Goal: Information Seeking & Learning: Check status

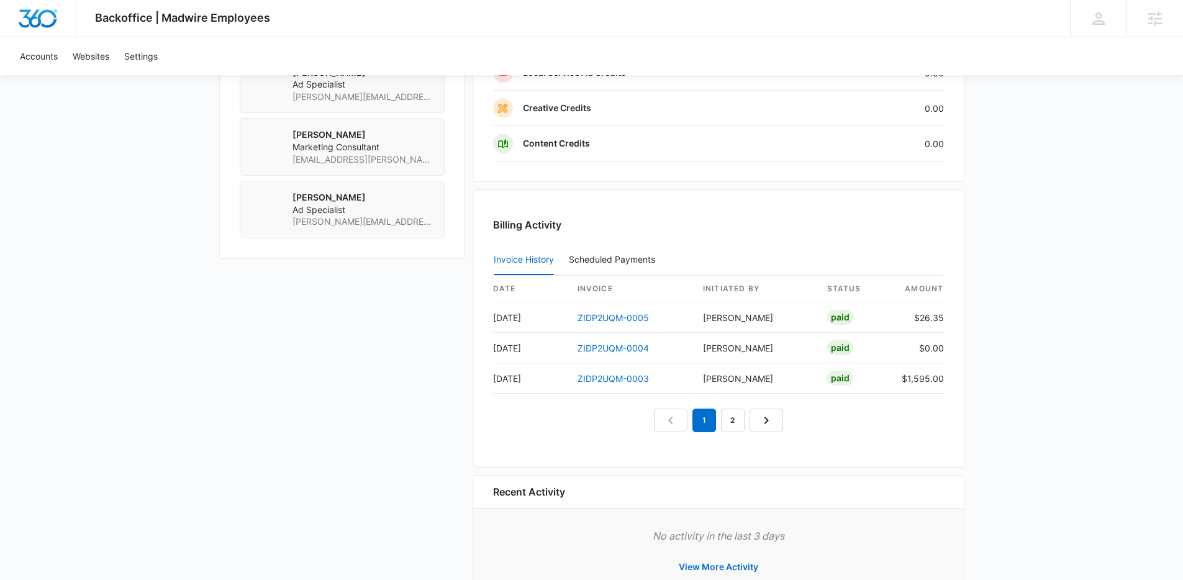
scroll to position [1192, 0]
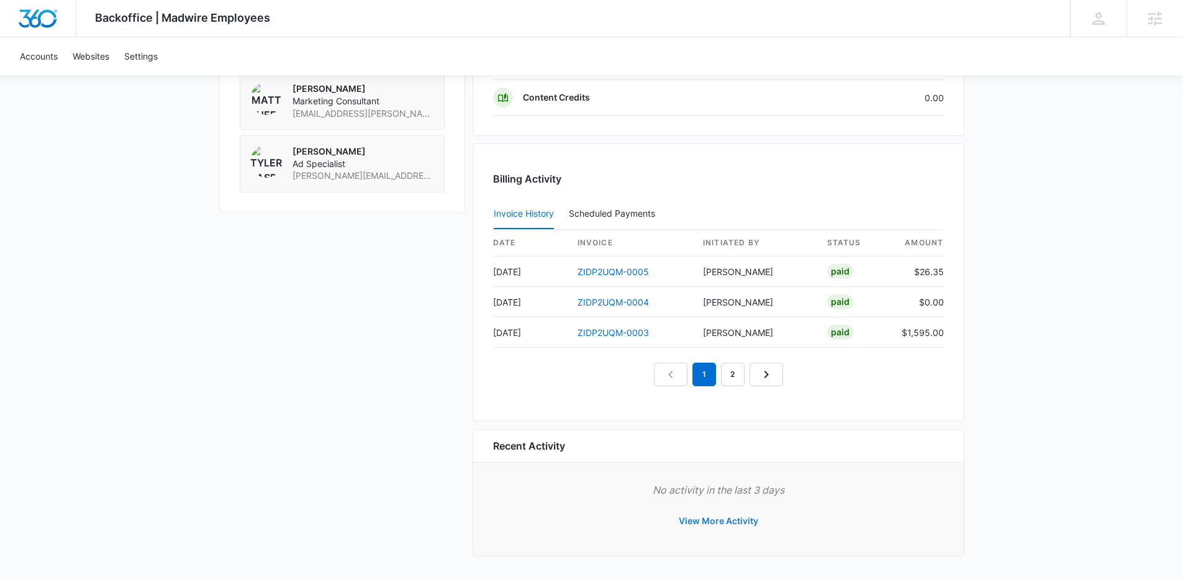
click at [736, 520] on button "View More Activity" at bounding box center [718, 521] width 104 height 30
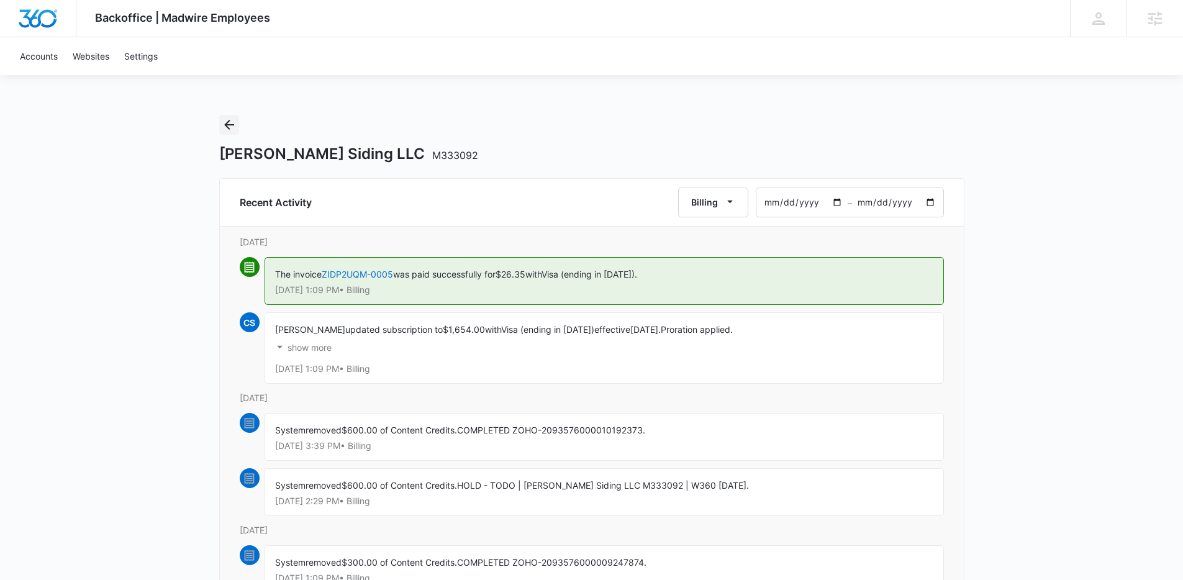
click at [231, 121] on icon "Back" at bounding box center [229, 124] width 15 height 15
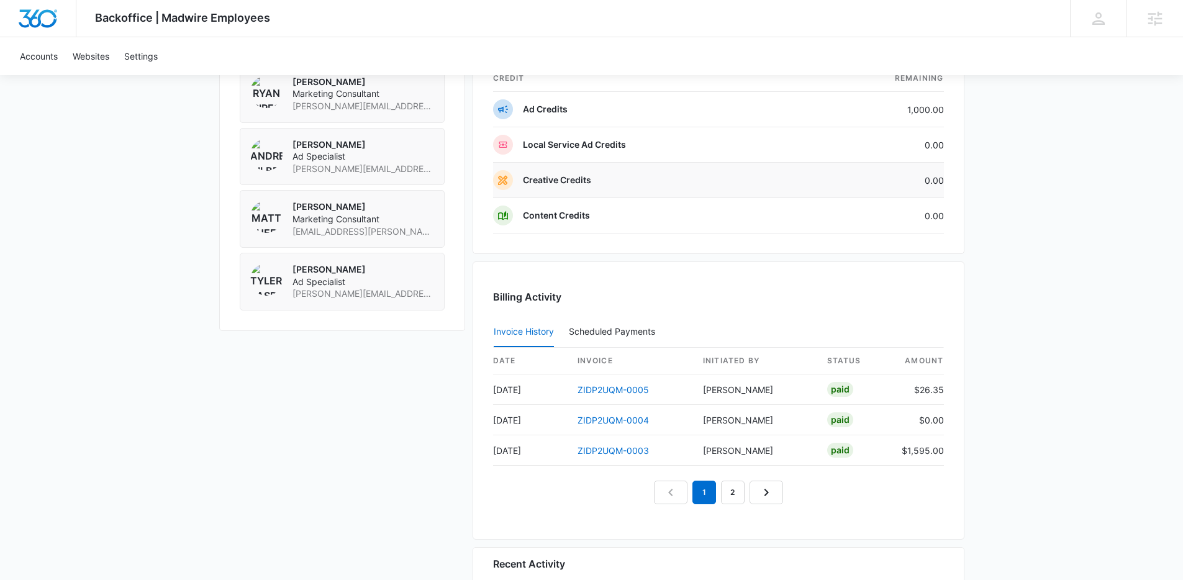
scroll to position [1192, 0]
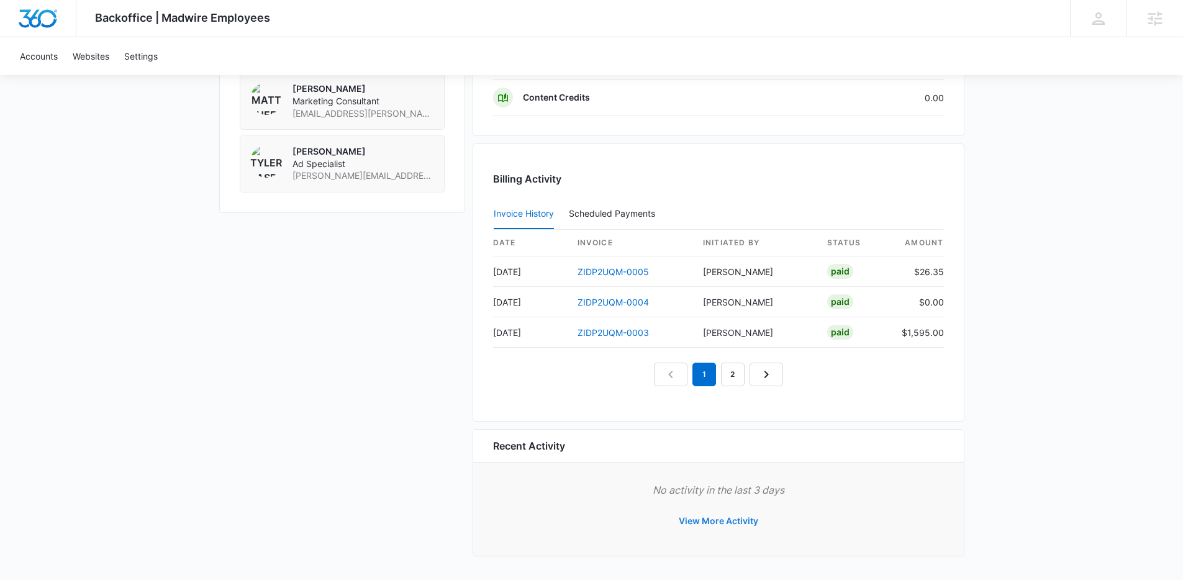
click at [729, 522] on button "View More Activity" at bounding box center [718, 521] width 104 height 30
